Goal: Download file/media

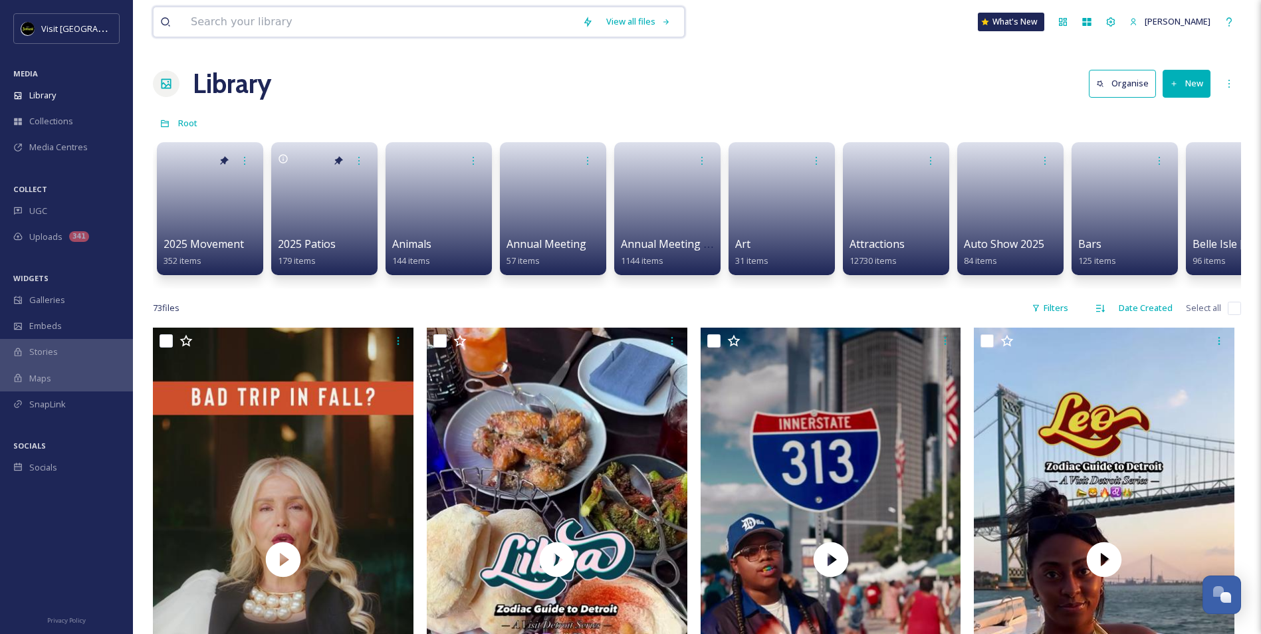
click at [307, 30] on input at bounding box center [380, 21] width 392 height 29
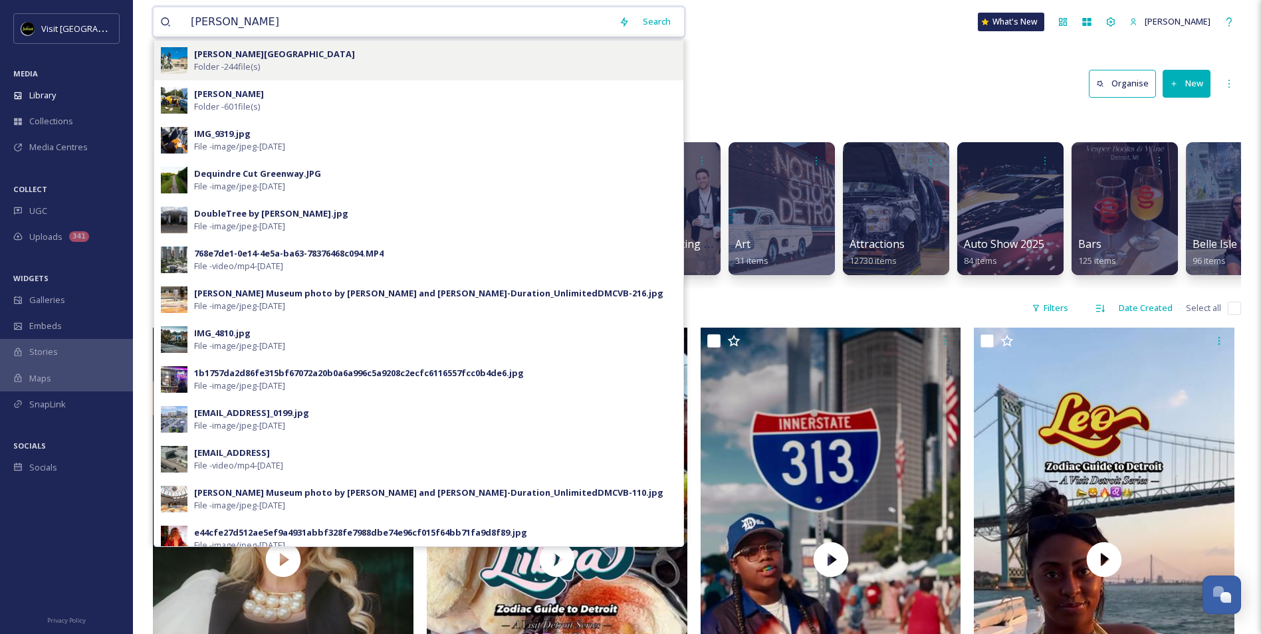
type input "[PERSON_NAME]"
click at [299, 57] on strong "[PERSON_NAME][GEOGRAPHIC_DATA]" at bounding box center [274, 54] width 161 height 12
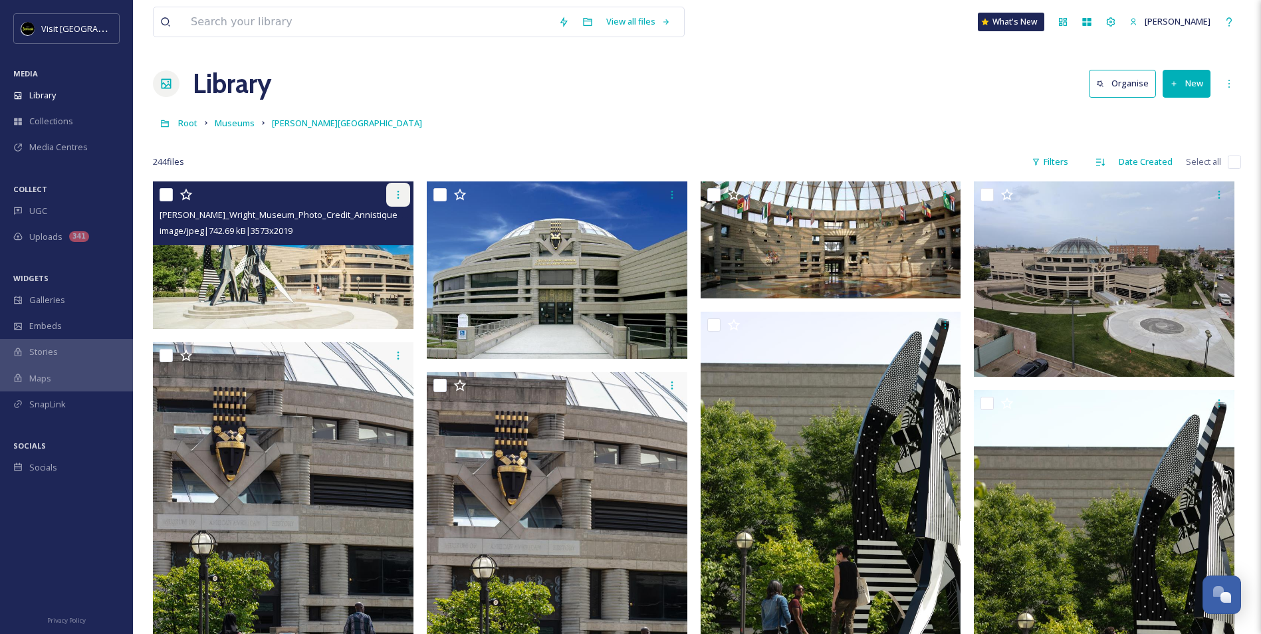
click at [399, 193] on icon at bounding box center [398, 194] width 11 height 11
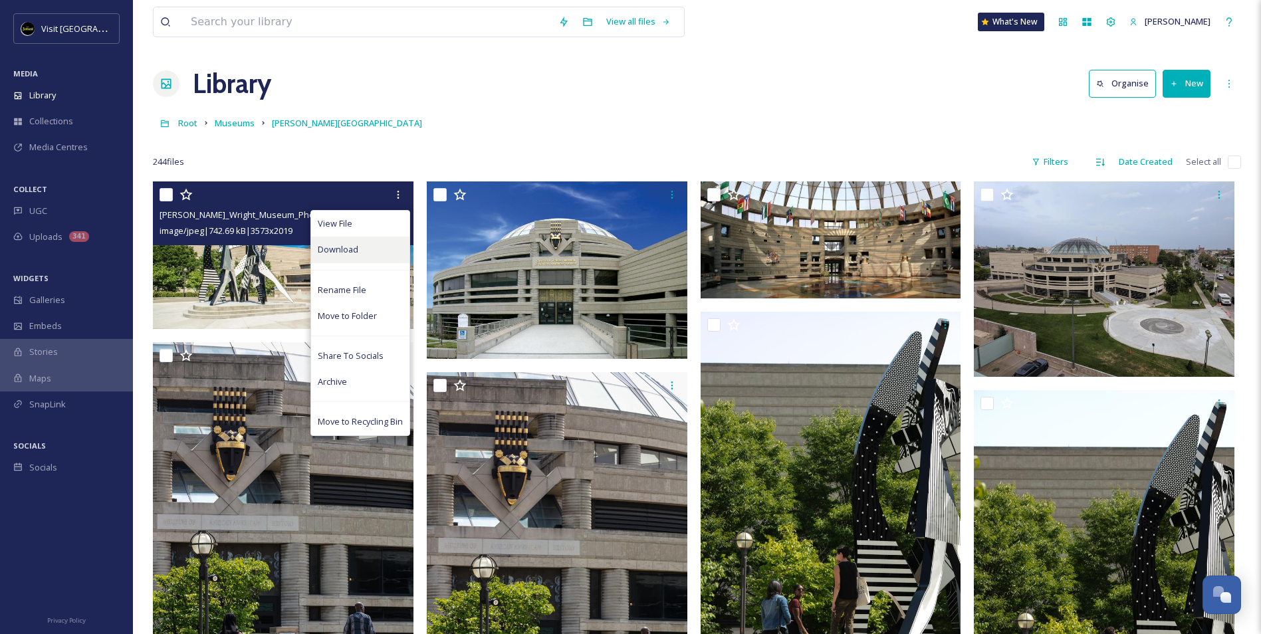
click at [350, 245] on span "Download" at bounding box center [338, 249] width 41 height 13
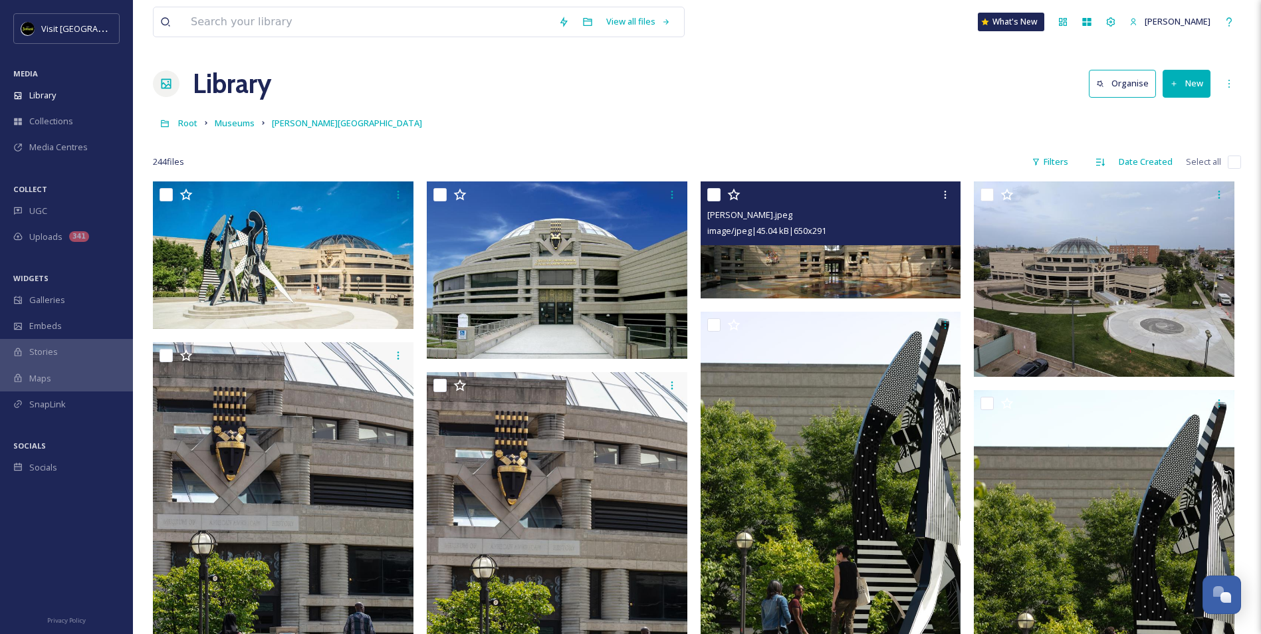
click at [859, 266] on img at bounding box center [831, 240] width 261 height 116
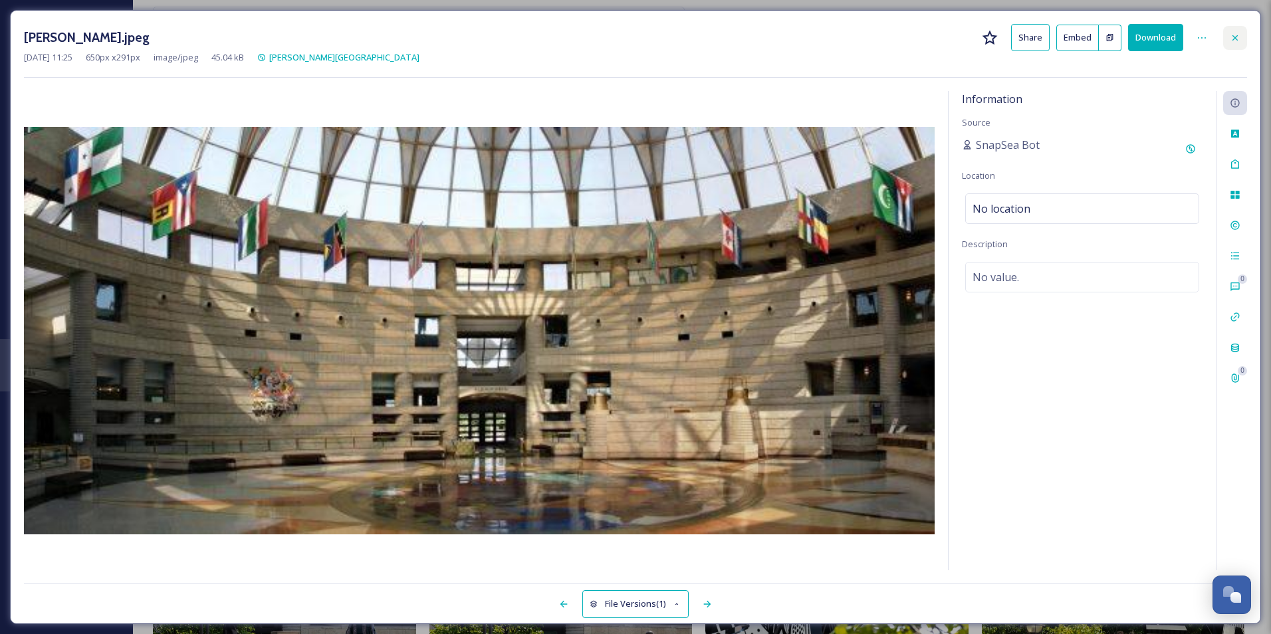
click at [1233, 37] on icon at bounding box center [1235, 38] width 11 height 11
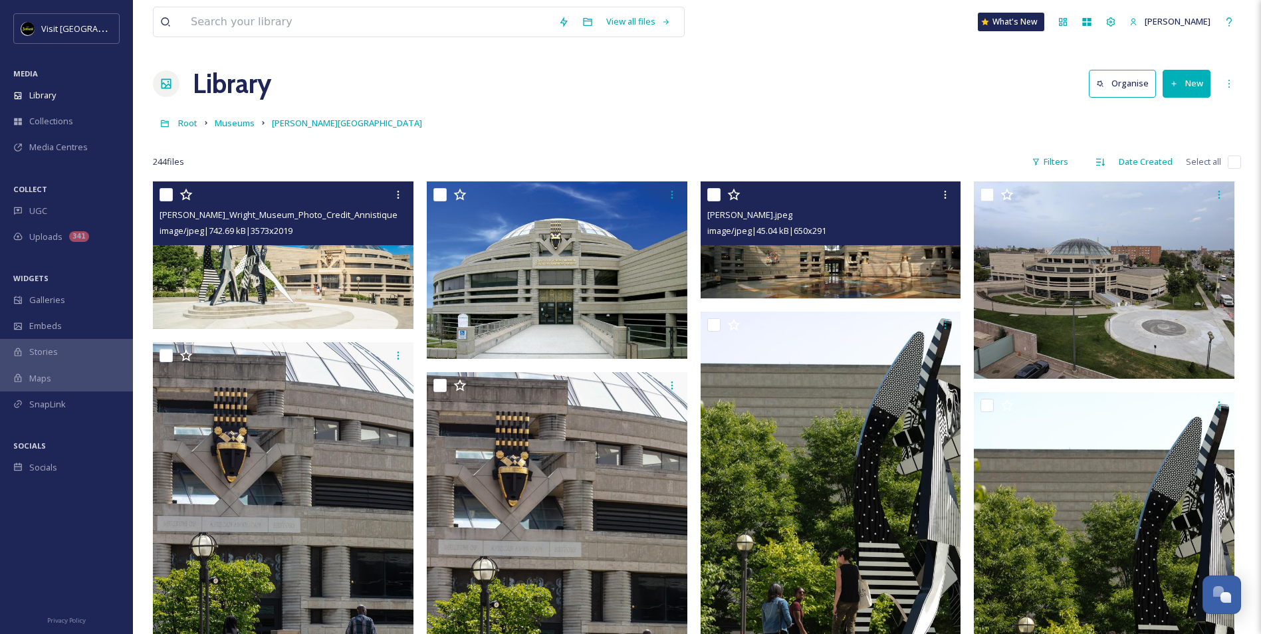
click at [331, 237] on div "image/jpeg | 742.69 kB | 3573 x 2019" at bounding box center [285, 231] width 251 height 16
click at [277, 302] on img at bounding box center [283, 256] width 261 height 148
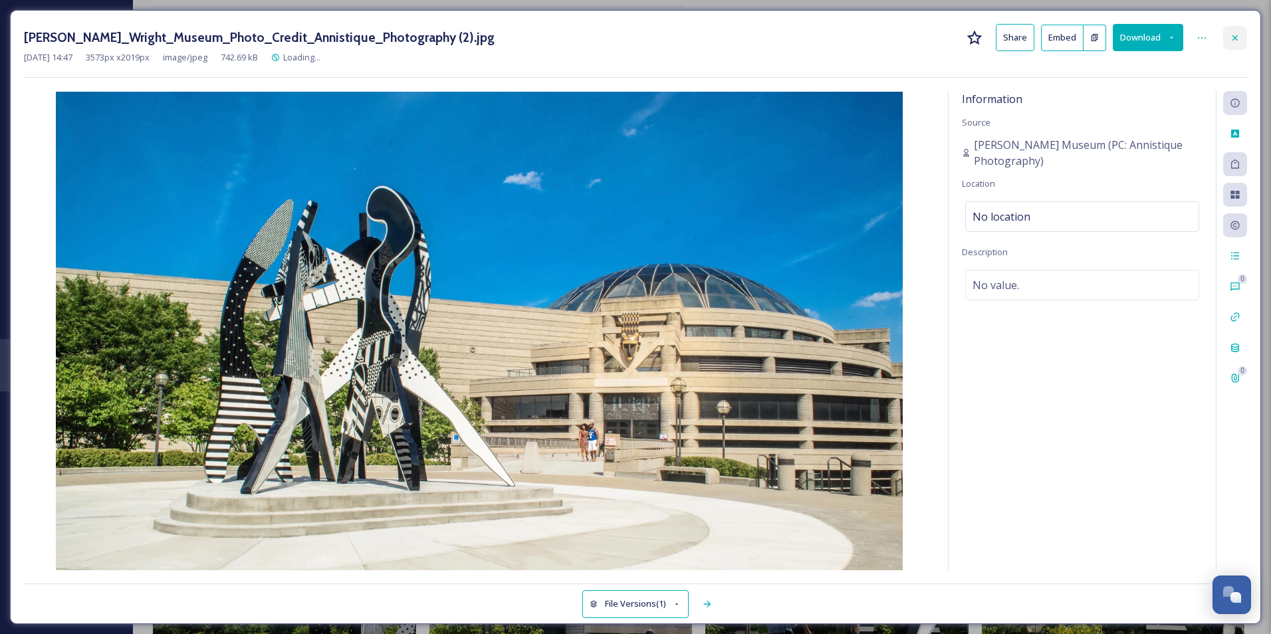
click at [1230, 37] on icon at bounding box center [1235, 38] width 11 height 11
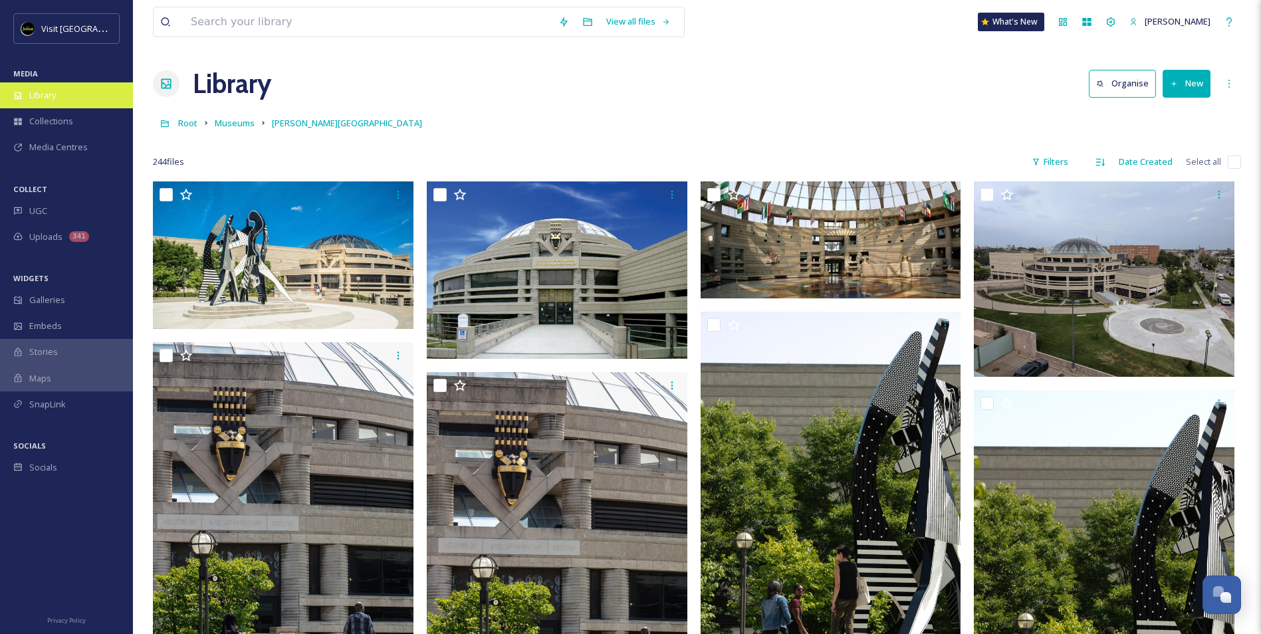
click at [92, 90] on div "Library" at bounding box center [66, 95] width 133 height 26
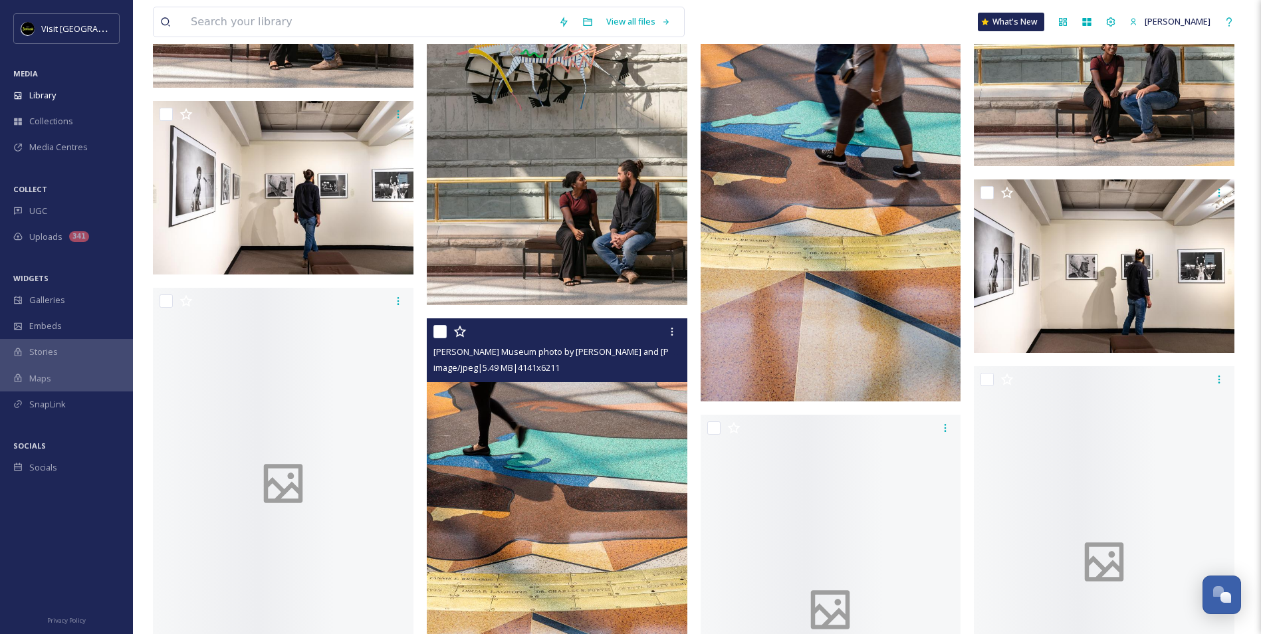
scroll to position [13762, 0]
